Goal: Find specific page/section: Find specific page/section

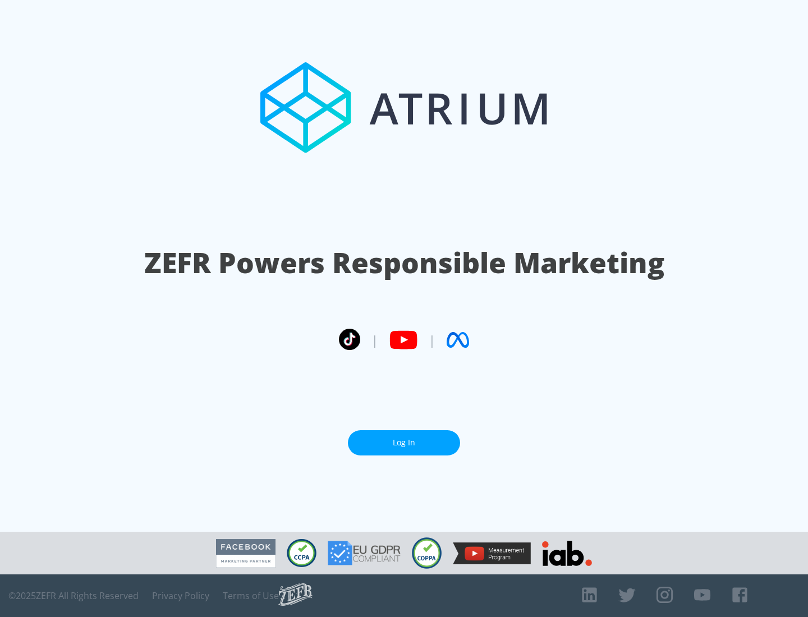
click at [404, 438] on link "Log In" at bounding box center [404, 442] width 112 height 25
